Goal: Information Seeking & Learning: Learn about a topic

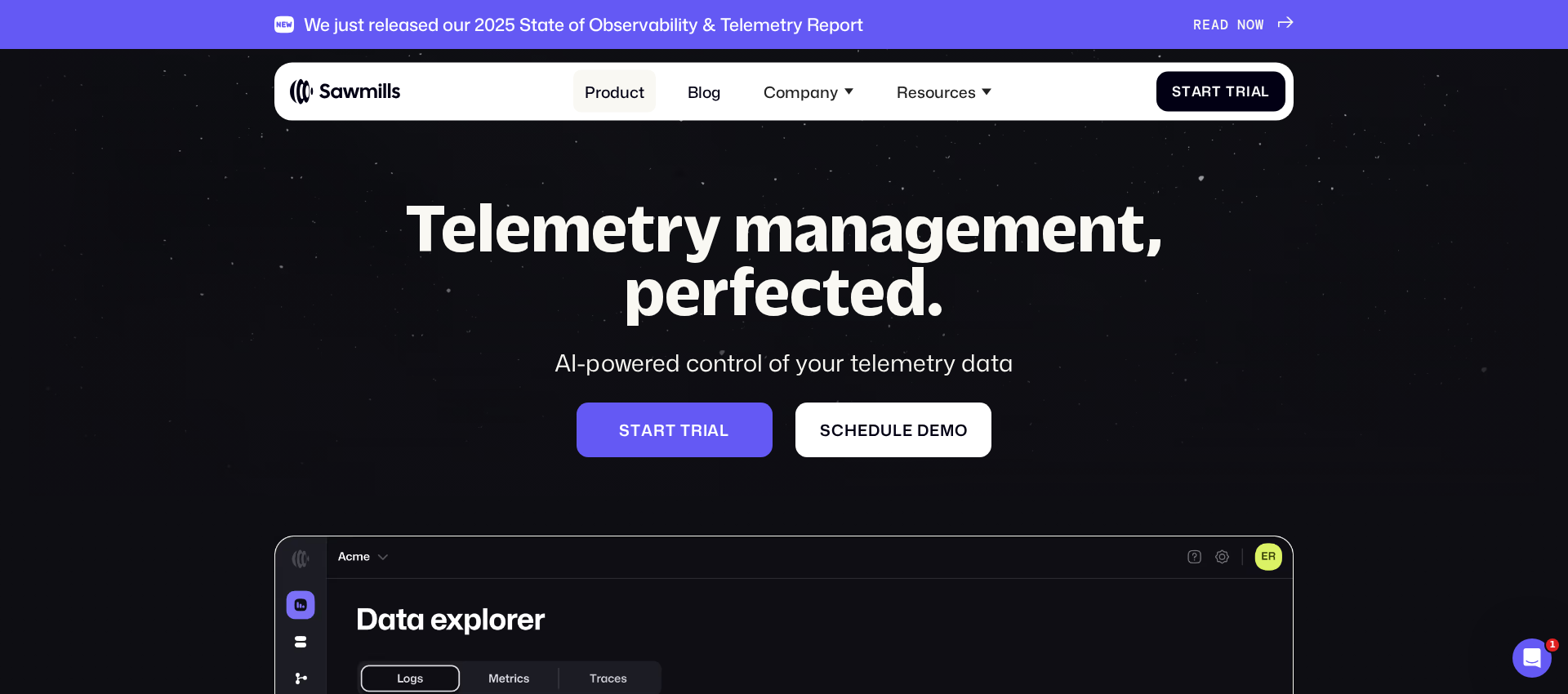
click at [607, 89] on link "Product" at bounding box center [615, 91] width 83 height 43
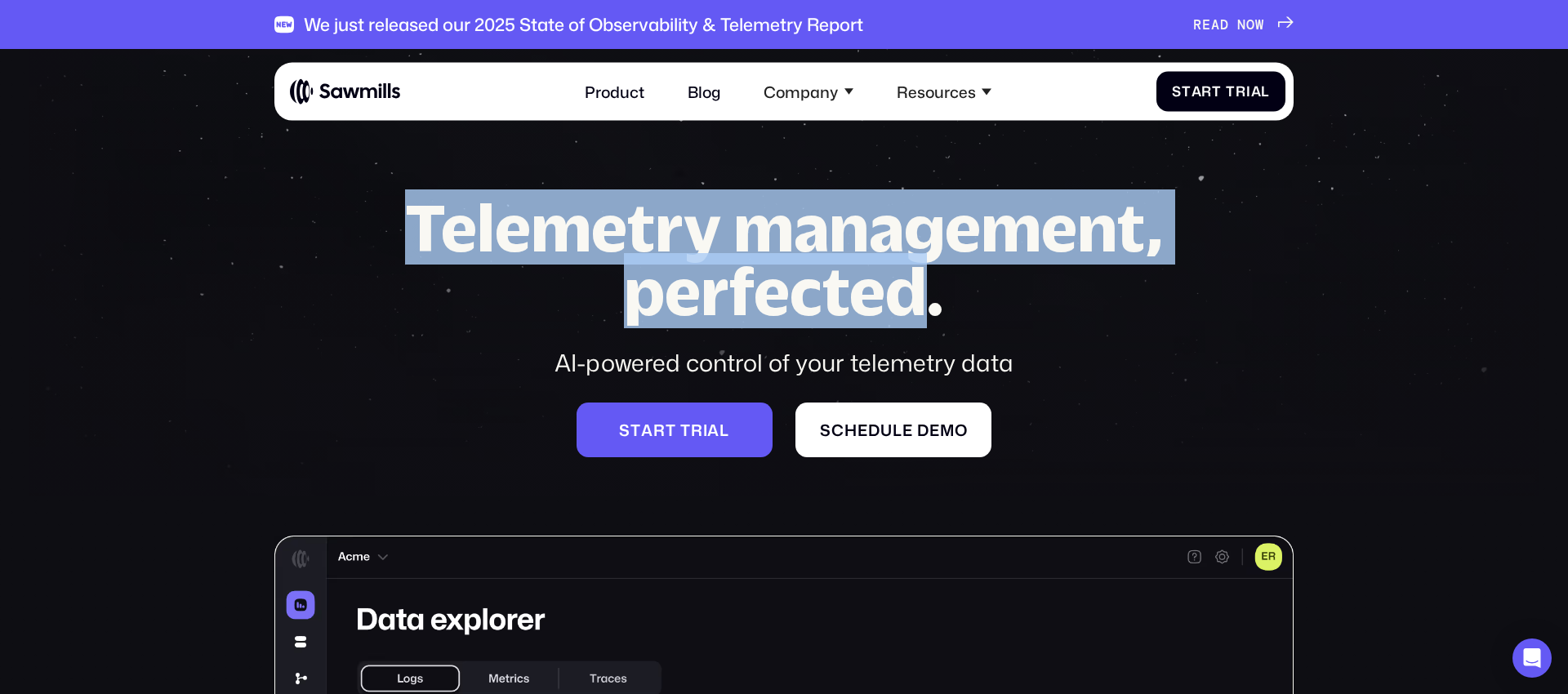
drag, startPoint x: 417, startPoint y: 225, endPoint x: 926, endPoint y: 284, distance: 512.4
click at [926, 284] on h1 "Telemetry management, perfected." at bounding box center [784, 259] width 833 height 128
click at [914, 329] on div at bounding box center [914, 329] width 0 height 0
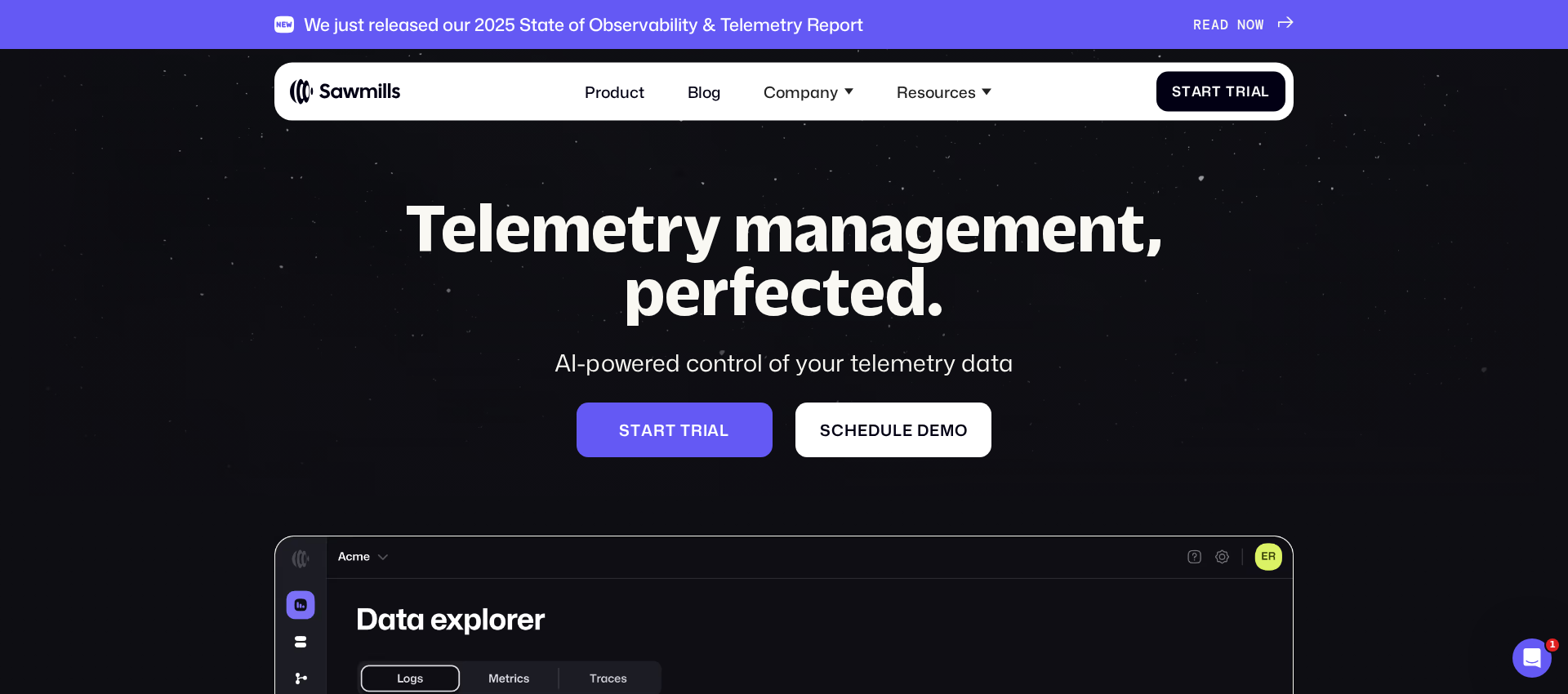
click at [534, 339] on div "Telemetry management, perfected. AI-powered control of your telemetry data" at bounding box center [784, 287] width 833 height 184
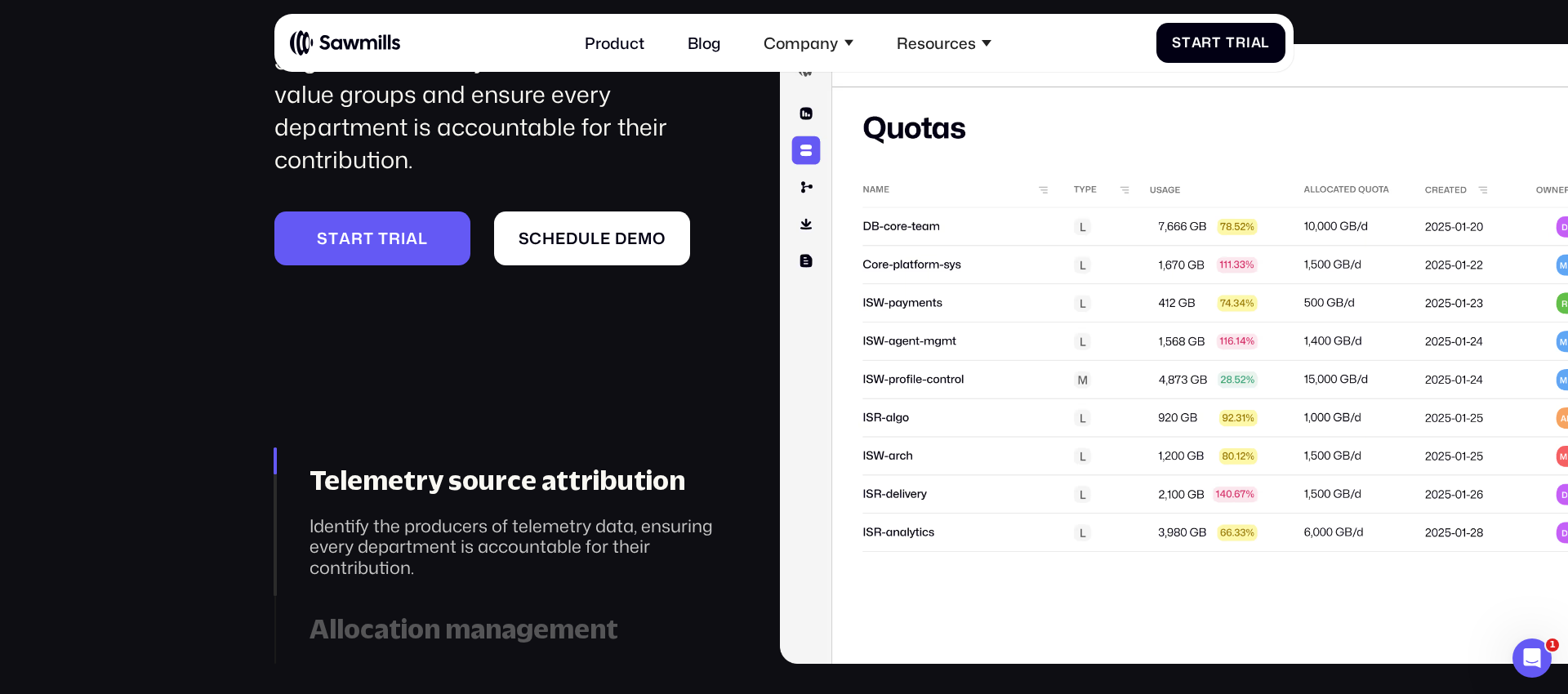
scroll to position [7038, 0]
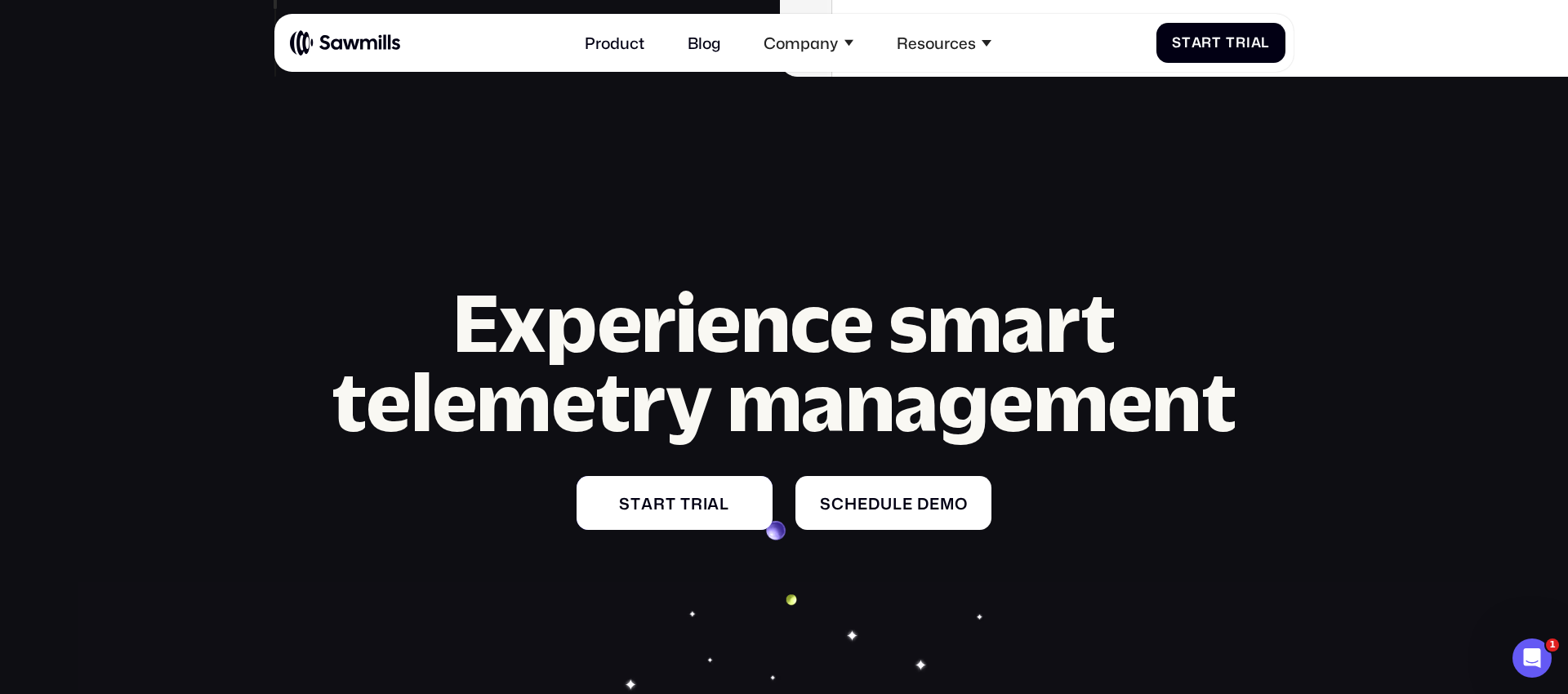
click at [700, 506] on span "r" at bounding box center [696, 504] width 12 height 19
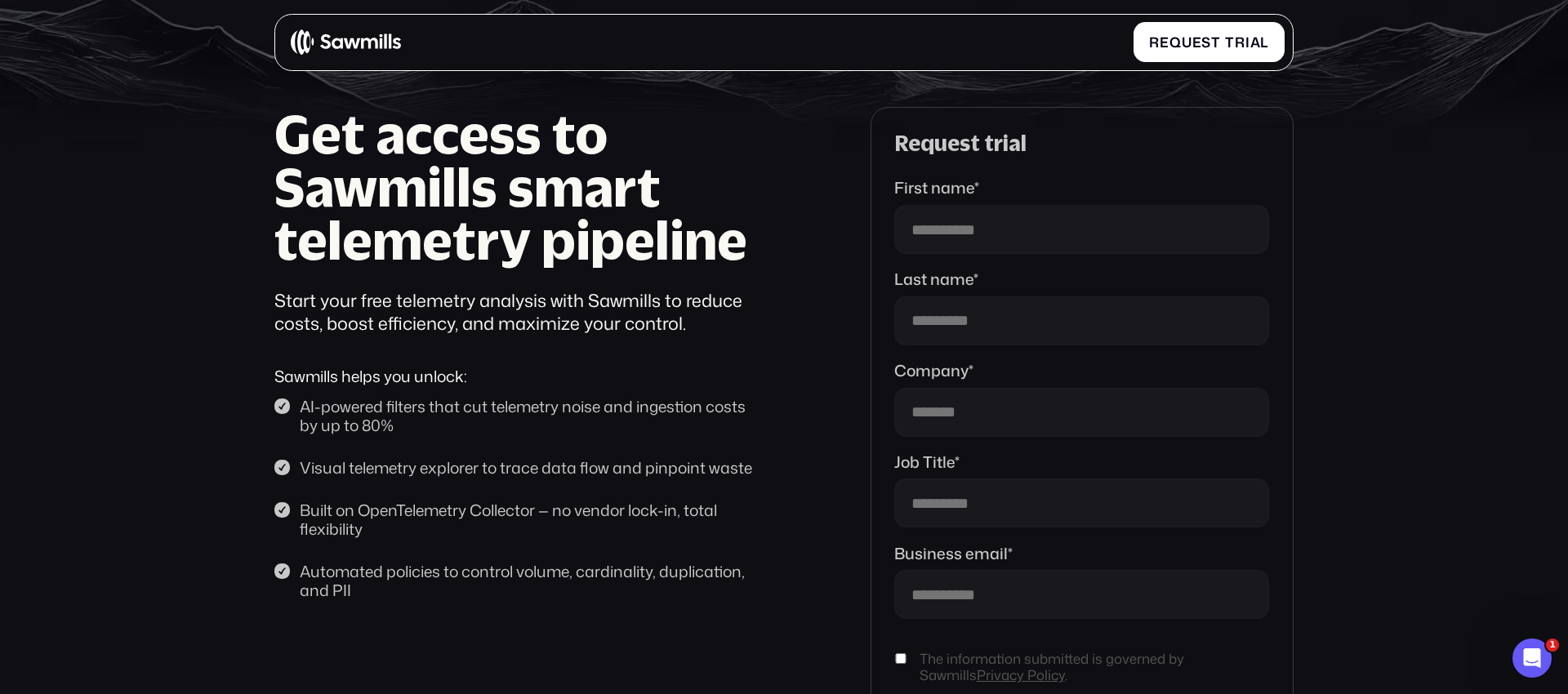
scroll to position [352, 0]
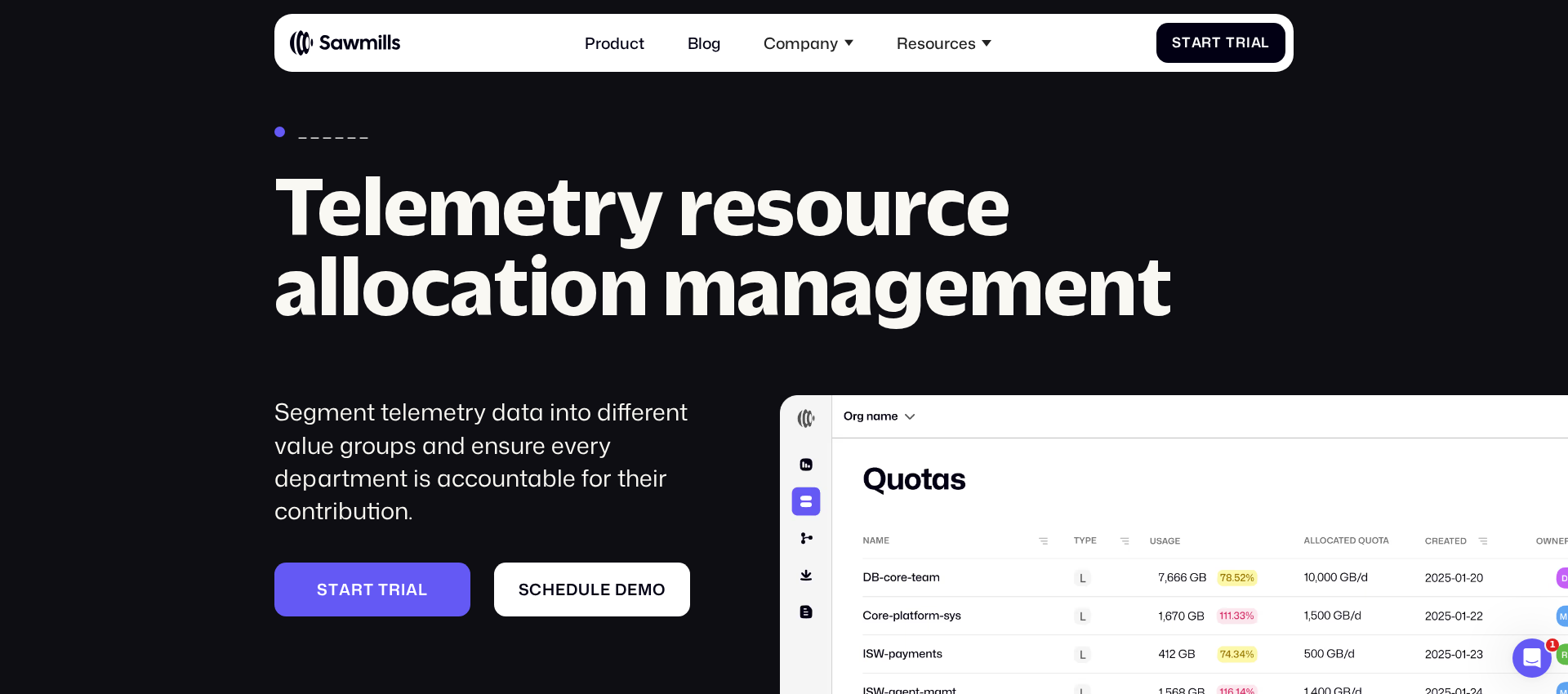
scroll to position [6090, 0]
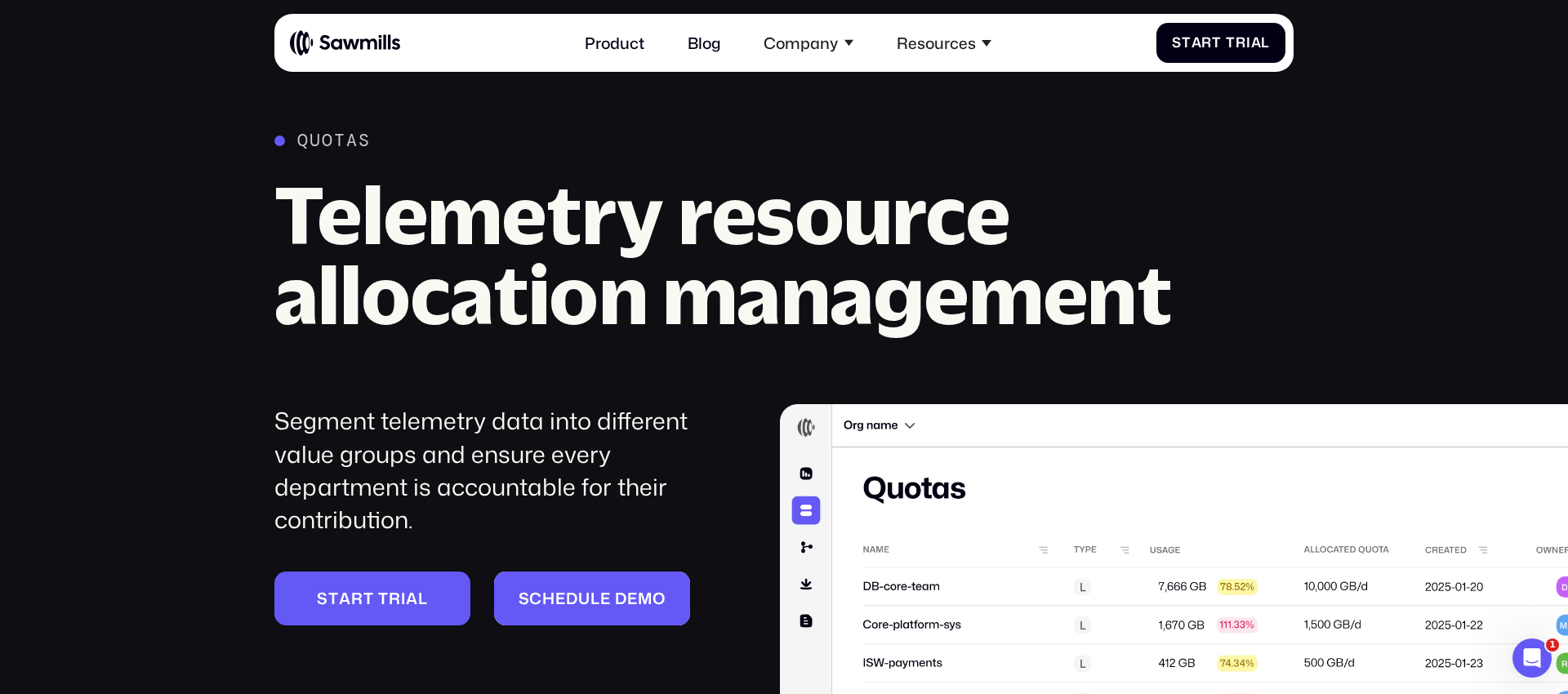
click at [622, 601] on span "d" at bounding box center [620, 598] width 12 height 19
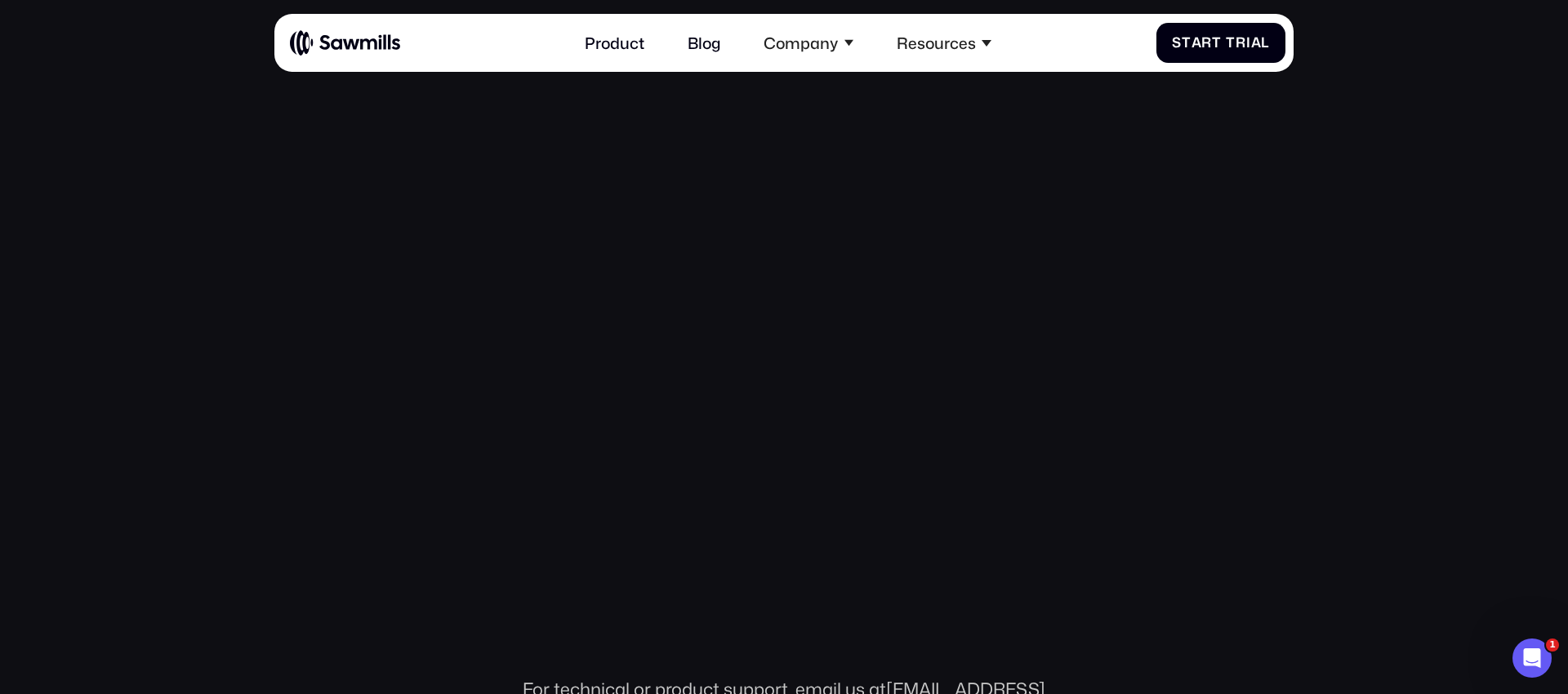
scroll to position [355, 0]
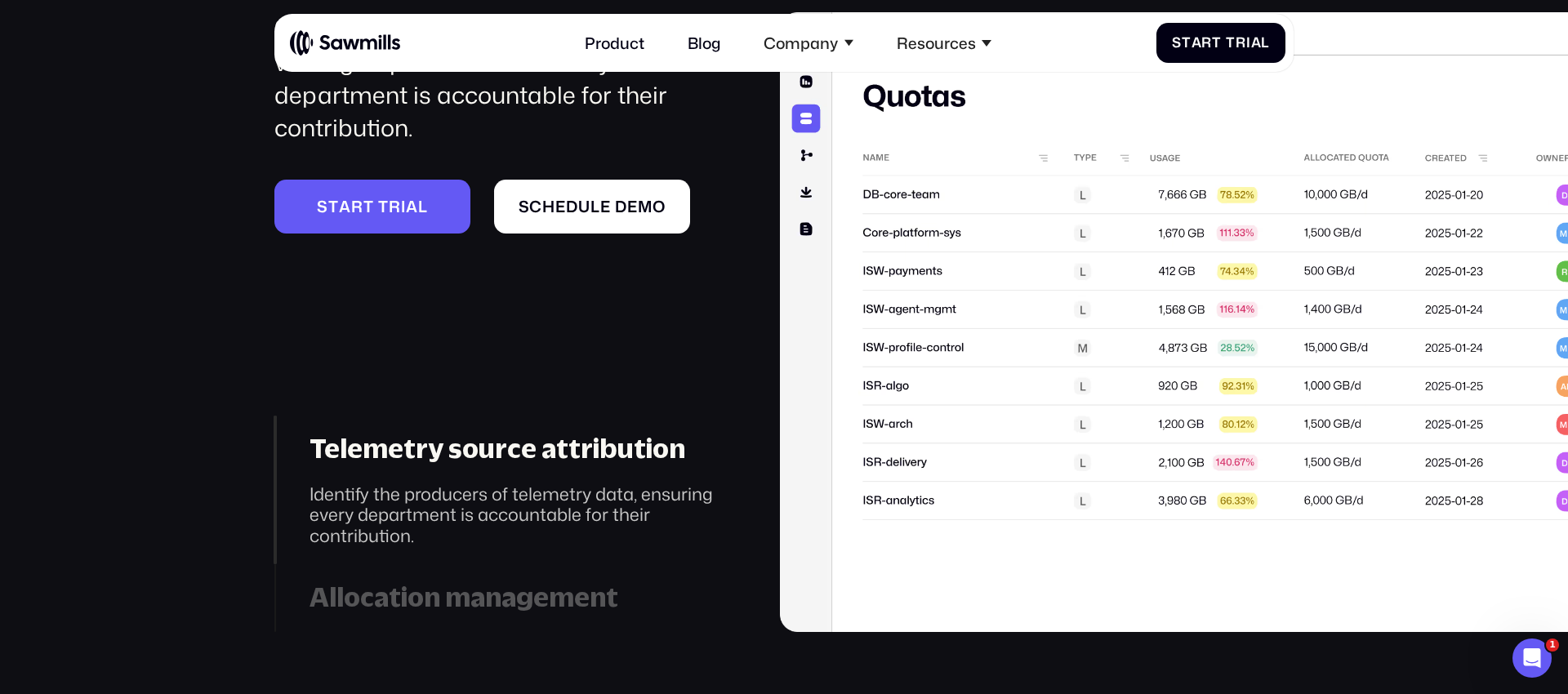
scroll to position [6863, 0]
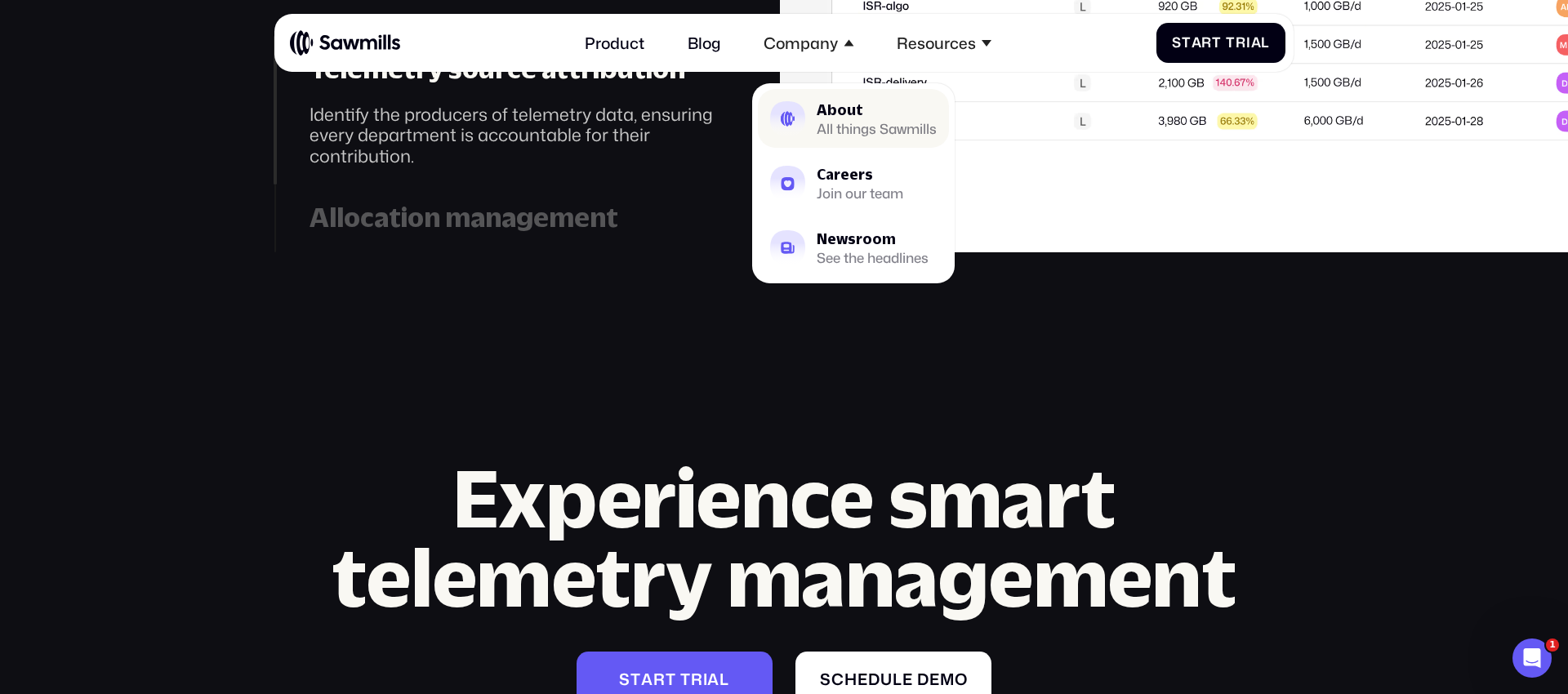
click at [855, 128] on div "All things Sawmills" at bounding box center [876, 129] width 120 height 12
